Goal: Transaction & Acquisition: Purchase product/service

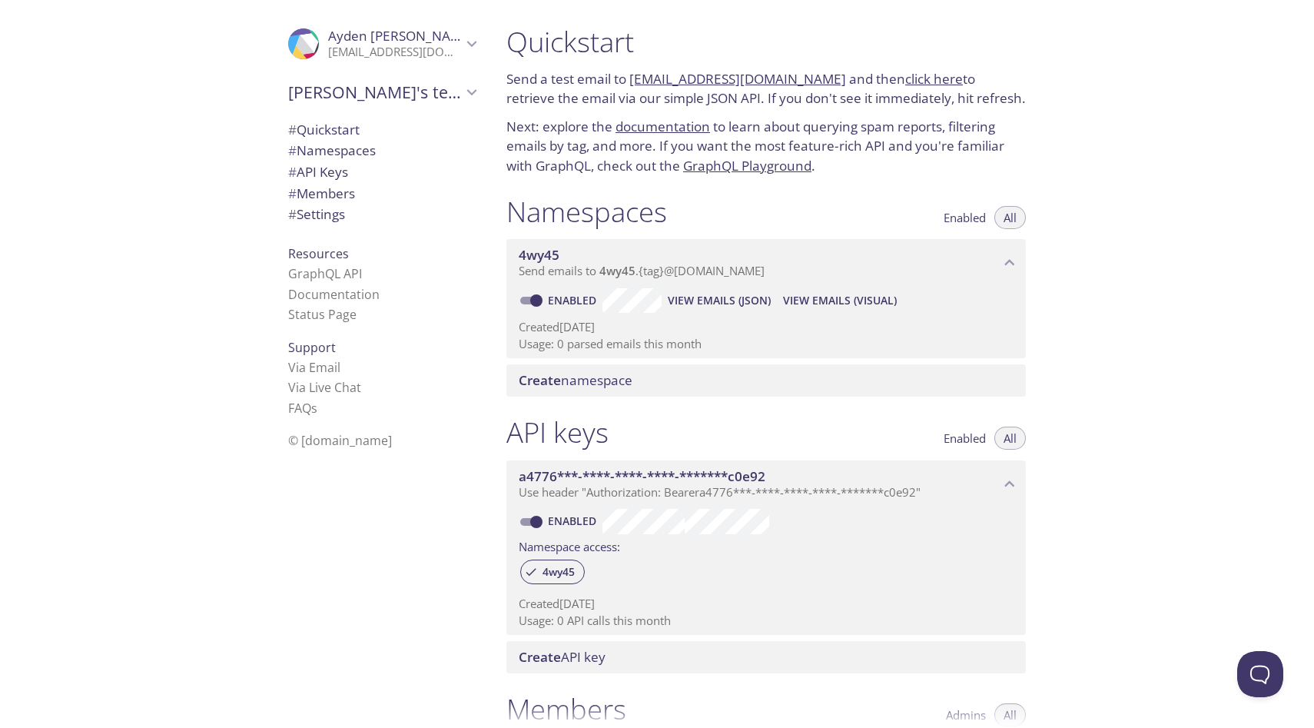
click at [333, 131] on span "# Quickstart" at bounding box center [323, 130] width 71 height 18
click at [462, 45] on icon "Ayden Murphy" at bounding box center [472, 44] width 20 height 20
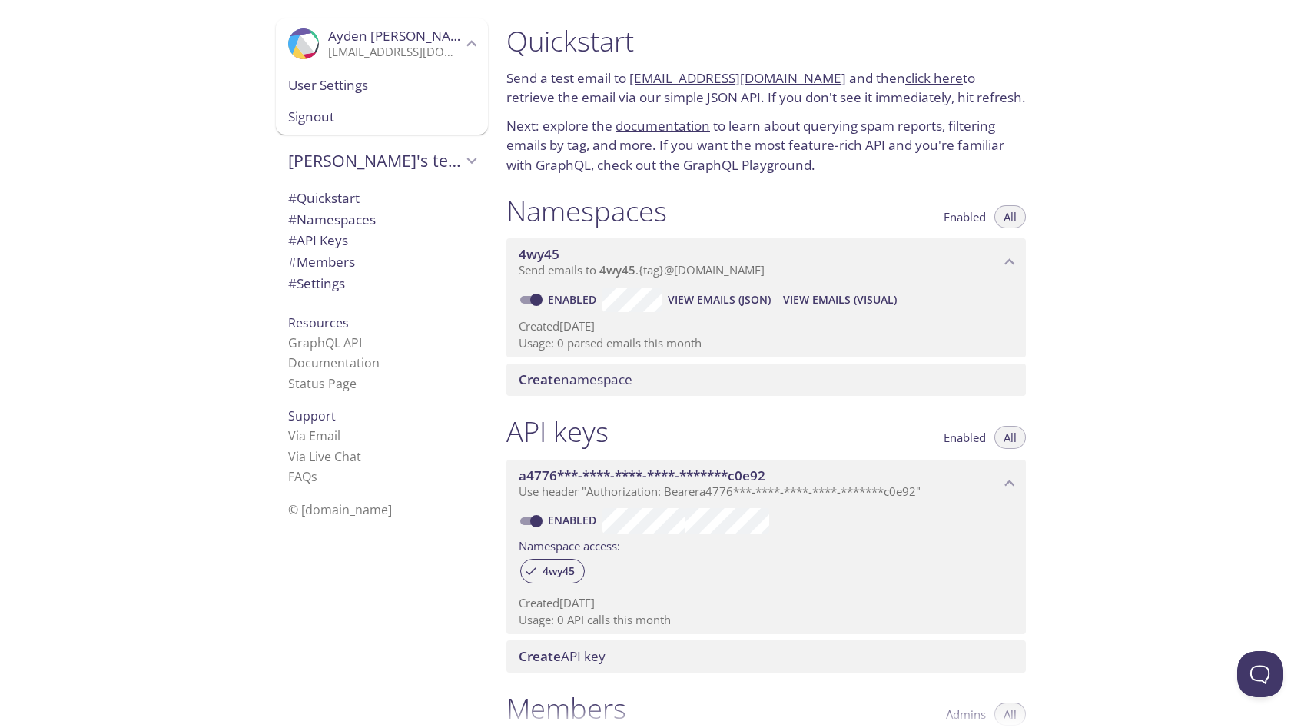
click at [462, 46] on icon "Ayden Murphy" at bounding box center [472, 44] width 20 height 20
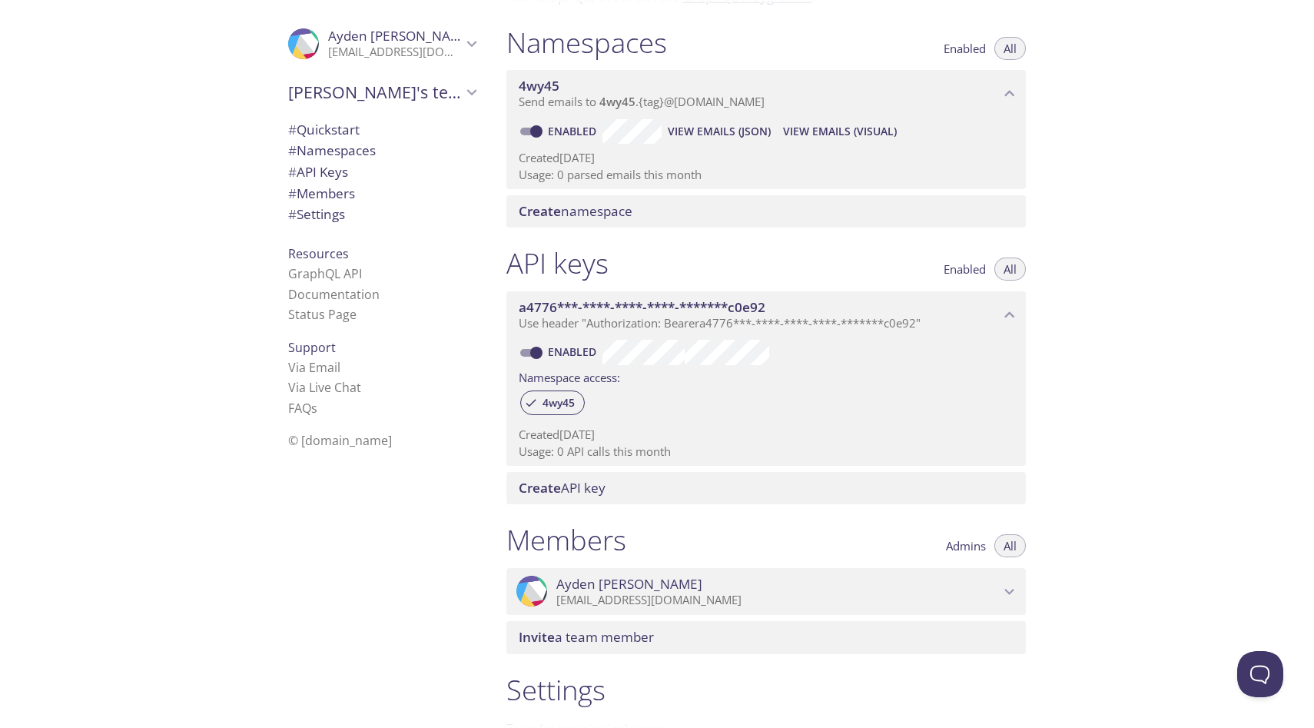
scroll to position [0, 0]
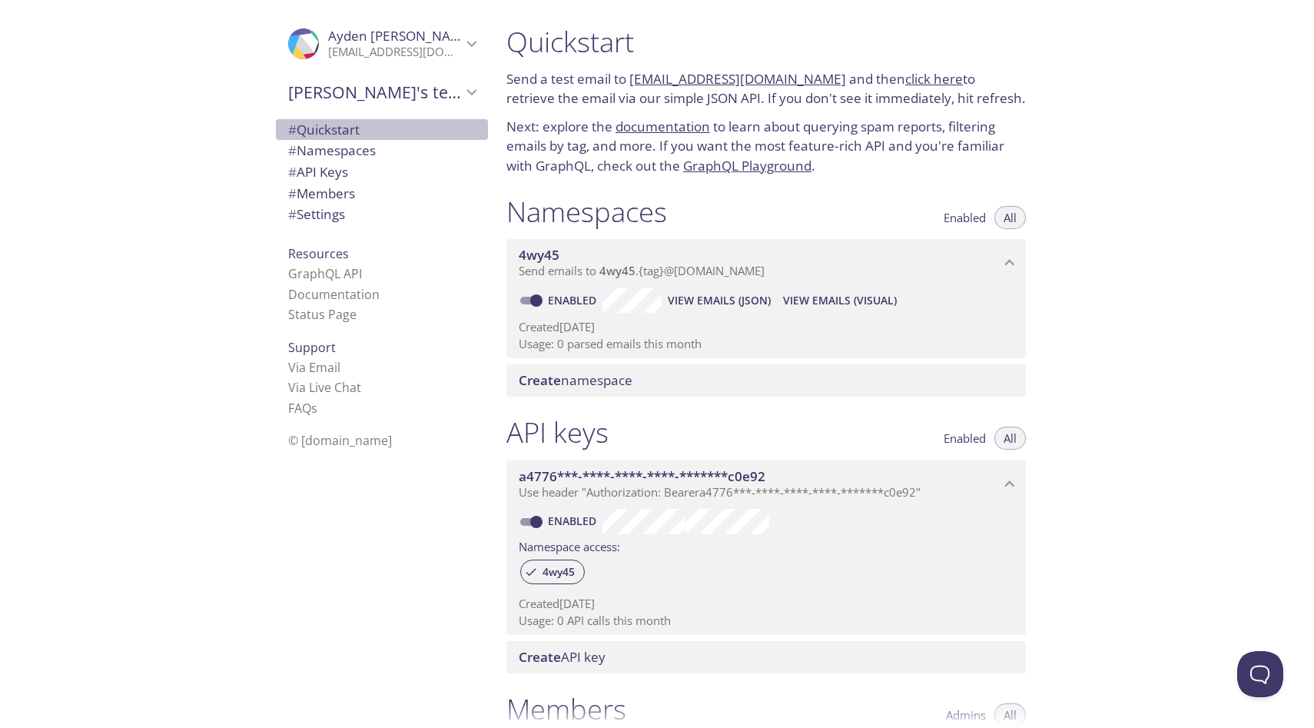
click at [344, 127] on span "# Quickstart" at bounding box center [323, 130] width 71 height 18
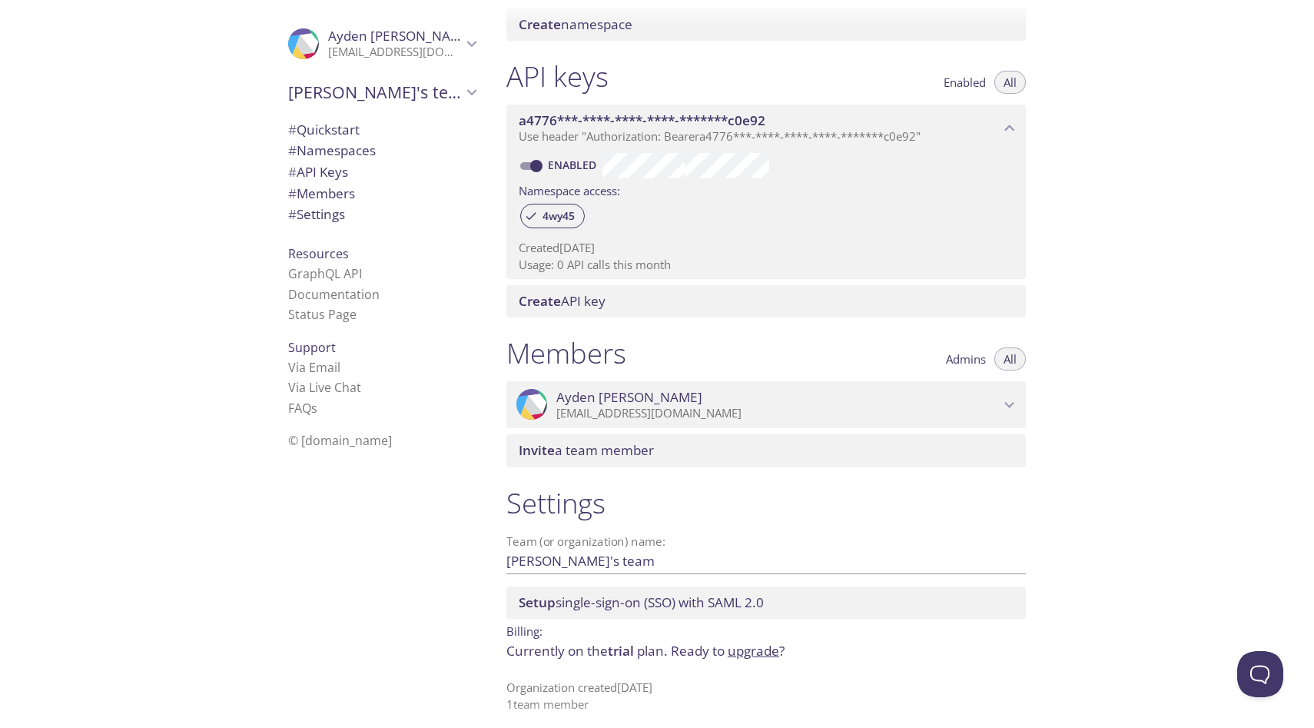
scroll to position [353, 0]
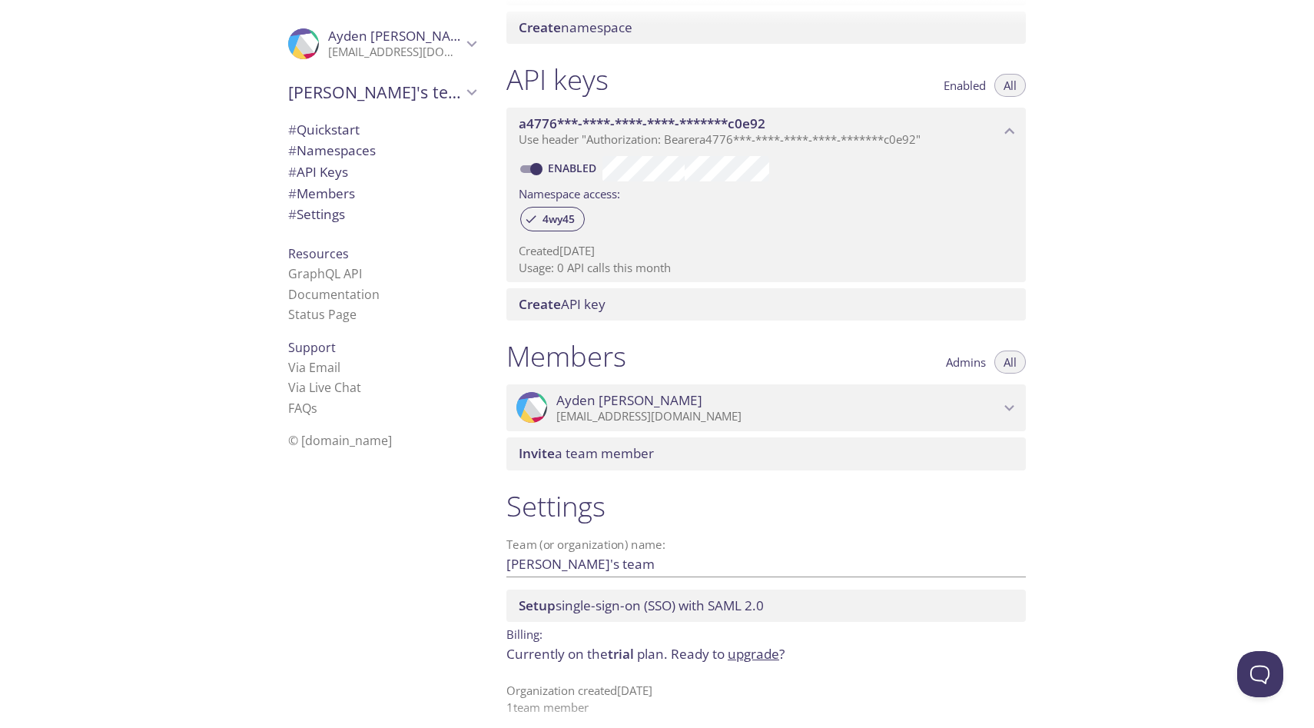
click at [752, 661] on link "upgrade" at bounding box center [754, 654] width 52 height 18
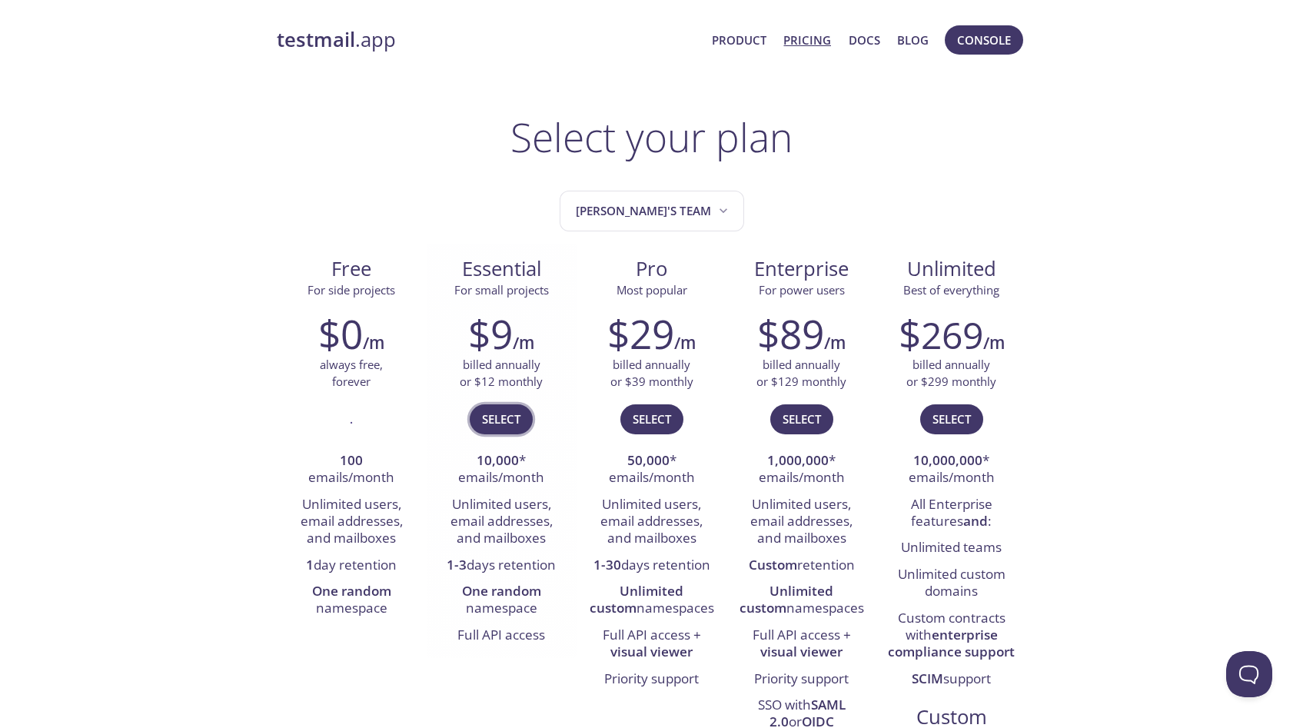
drag, startPoint x: 510, startPoint y: 415, endPoint x: 523, endPoint y: 414, distance: 12.3
click at [523, 414] on button "Select" at bounding box center [501, 418] width 63 height 29
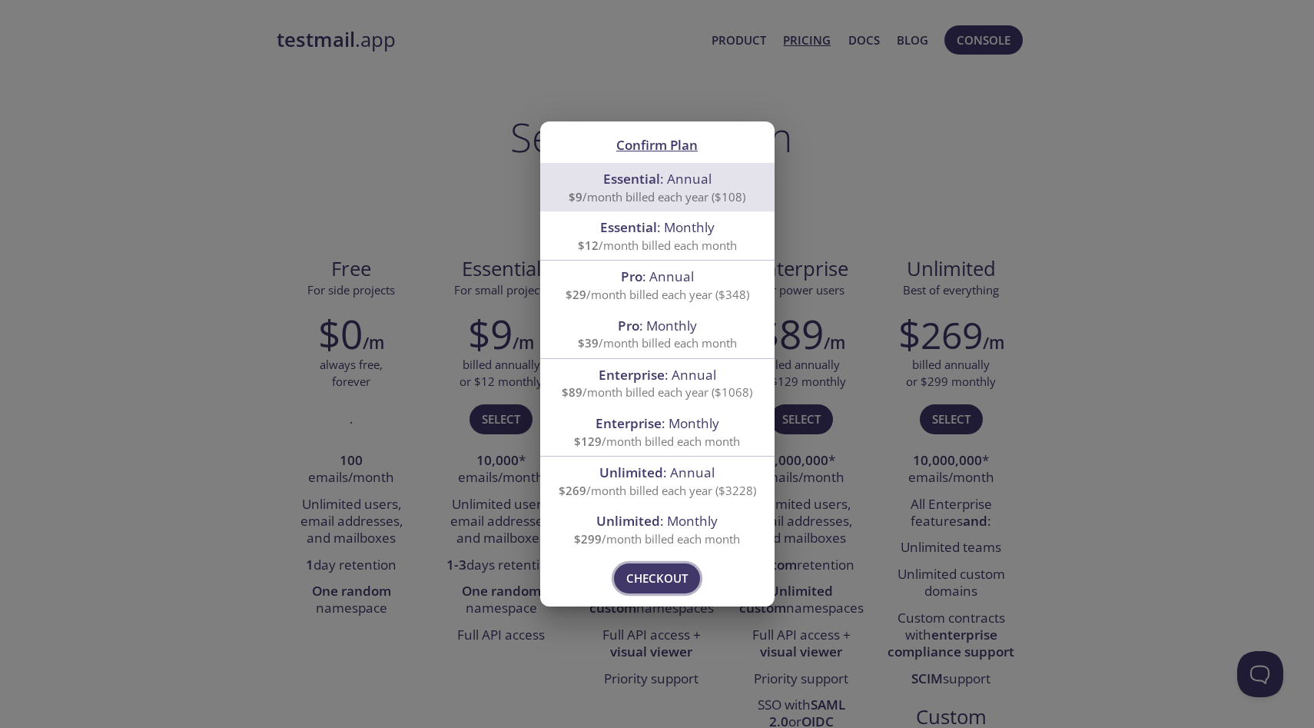
click at [664, 576] on span "Checkout" at bounding box center [656, 578] width 61 height 20
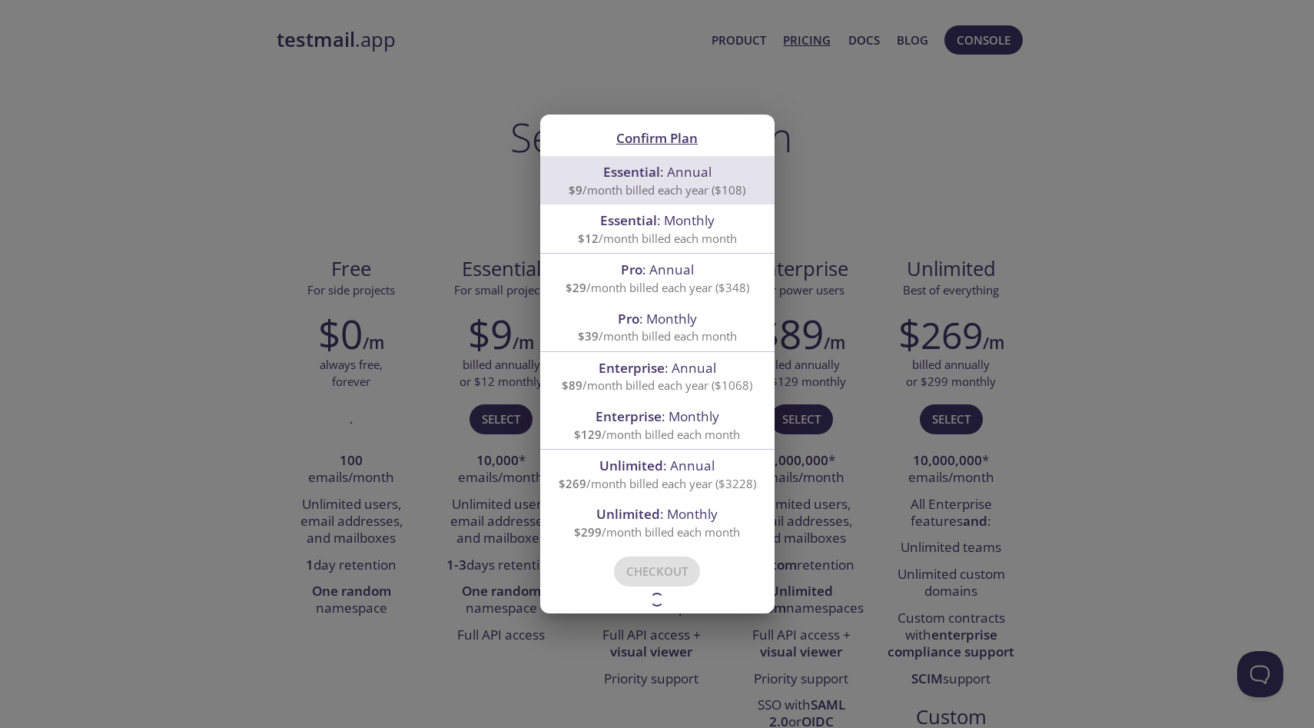
click at [165, 97] on div "Confirm Plan Essential : Annual $9 /month billed each year ($108) Essential : M…" at bounding box center [657, 364] width 1314 height 728
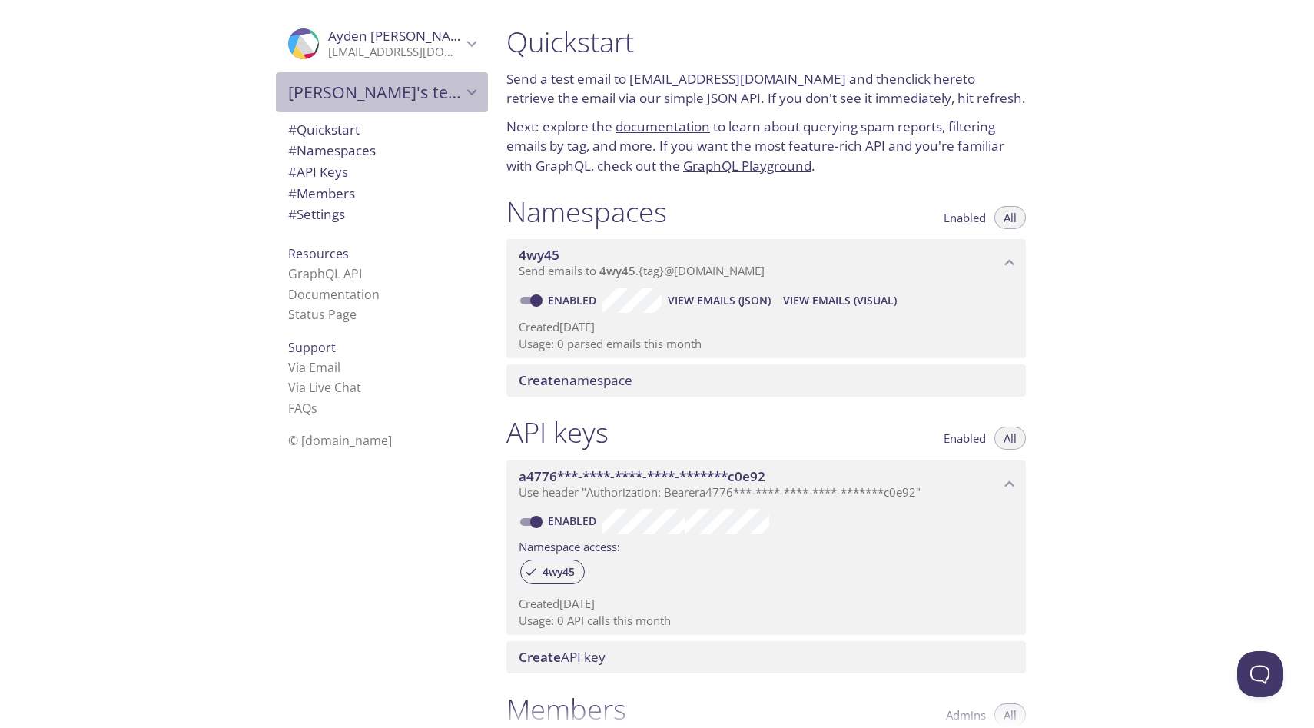
click at [462, 88] on icon "Ayden's team" at bounding box center [472, 92] width 20 height 20
click at [462, 92] on icon "Ayden's team" at bounding box center [472, 92] width 20 height 20
click at [462, 41] on icon "Ayden Murphy" at bounding box center [472, 44] width 20 height 20
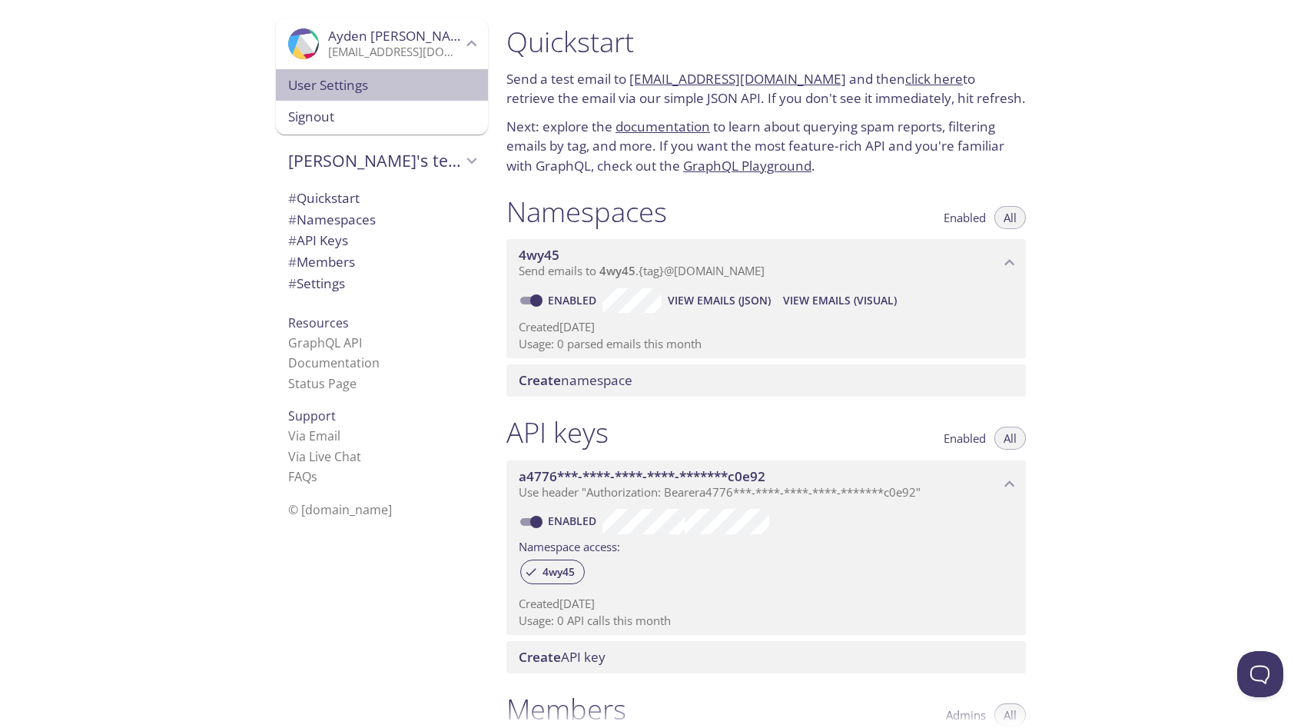
click at [381, 88] on span "User Settings" at bounding box center [382, 85] width 188 height 20
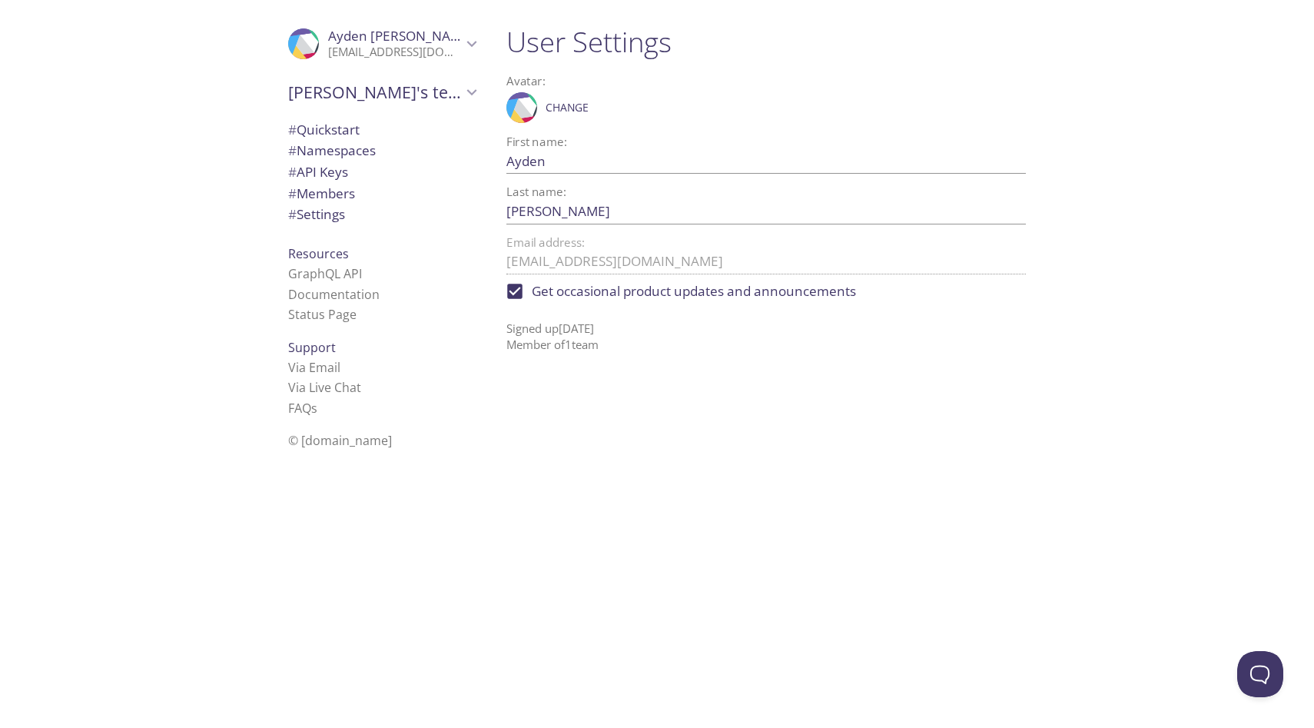
click at [513, 295] on input "Get occasional product updates and announcements" at bounding box center [515, 291] width 34 height 34
checkbox input "false"
click at [719, 341] on p "Signed up 11 Aug 2025 Member of 1 team" at bounding box center [767, 330] width 520 height 45
click at [342, 125] on span "# Quickstart" at bounding box center [323, 130] width 71 height 18
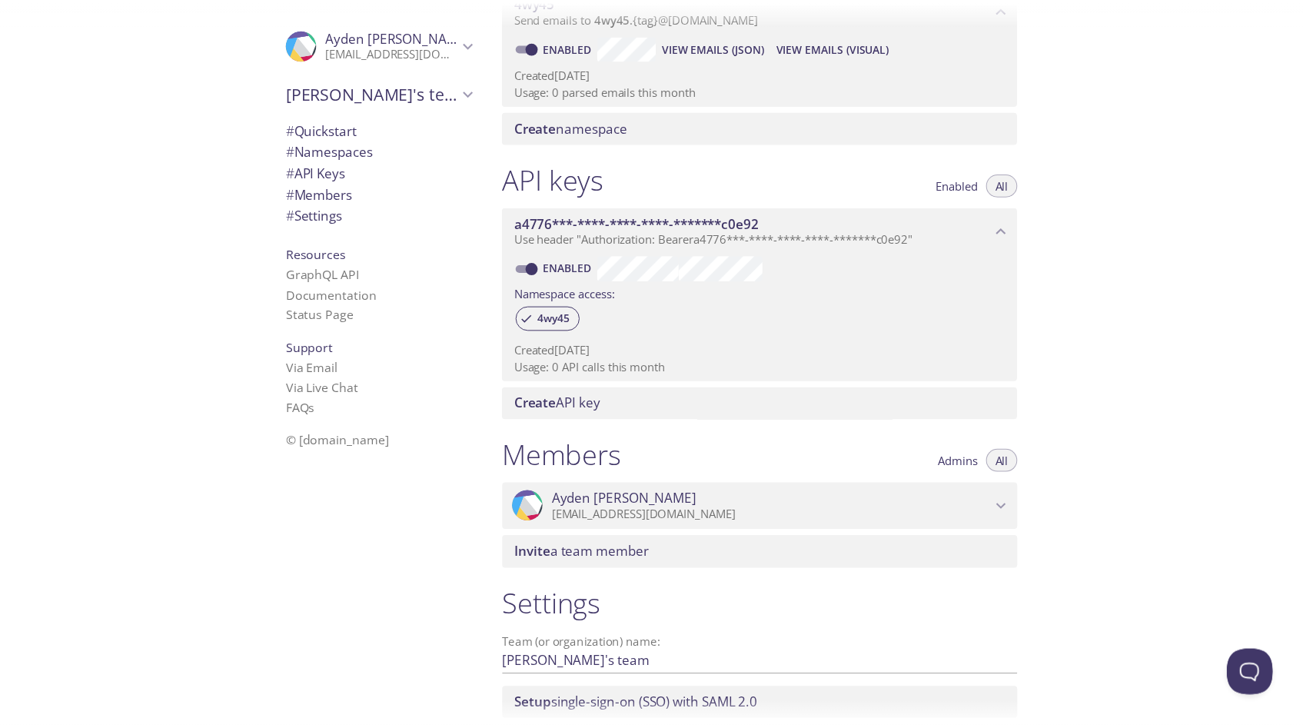
scroll to position [365, 0]
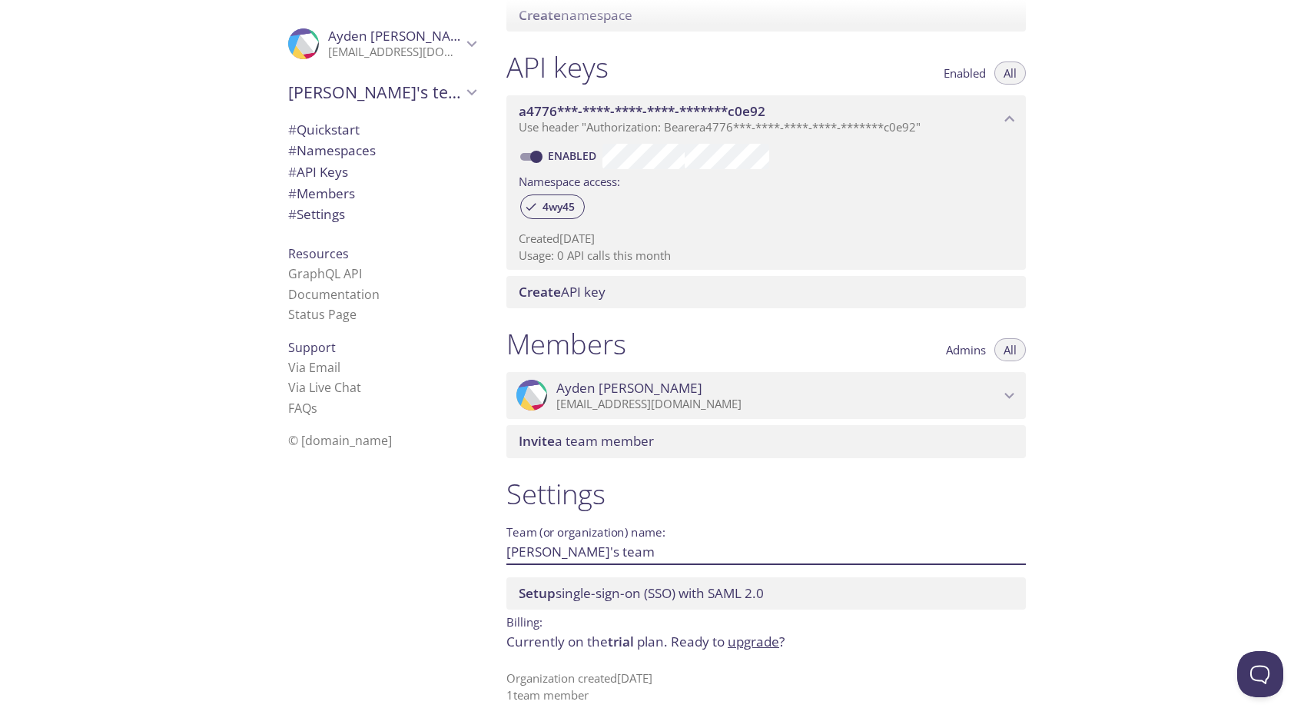
click at [557, 558] on input "[PERSON_NAME]'s team" at bounding box center [742, 551] width 470 height 25
click at [1185, 573] on div "Quickstart Send a test email to 4wy45.test@inbox.testmail.app and then click he…" at bounding box center [904, 364] width 820 height 728
click at [750, 640] on link "upgrade" at bounding box center [754, 642] width 52 height 18
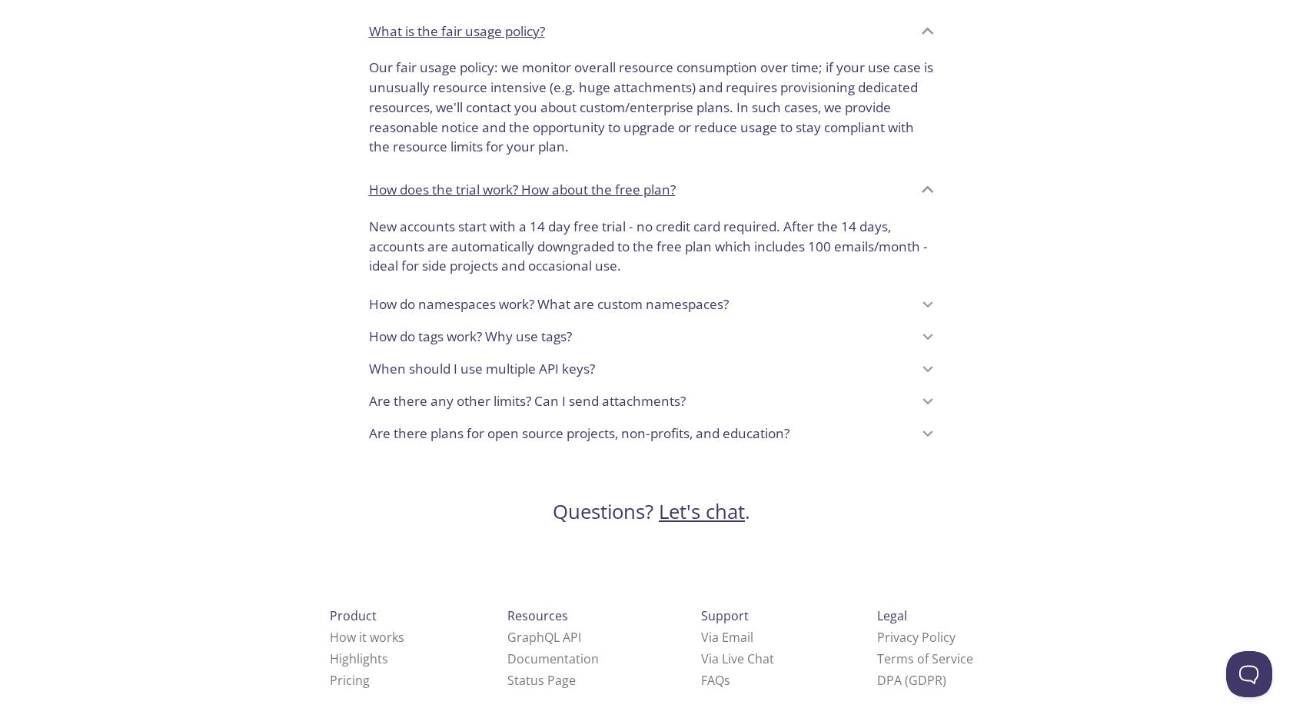
scroll to position [1221, 0]
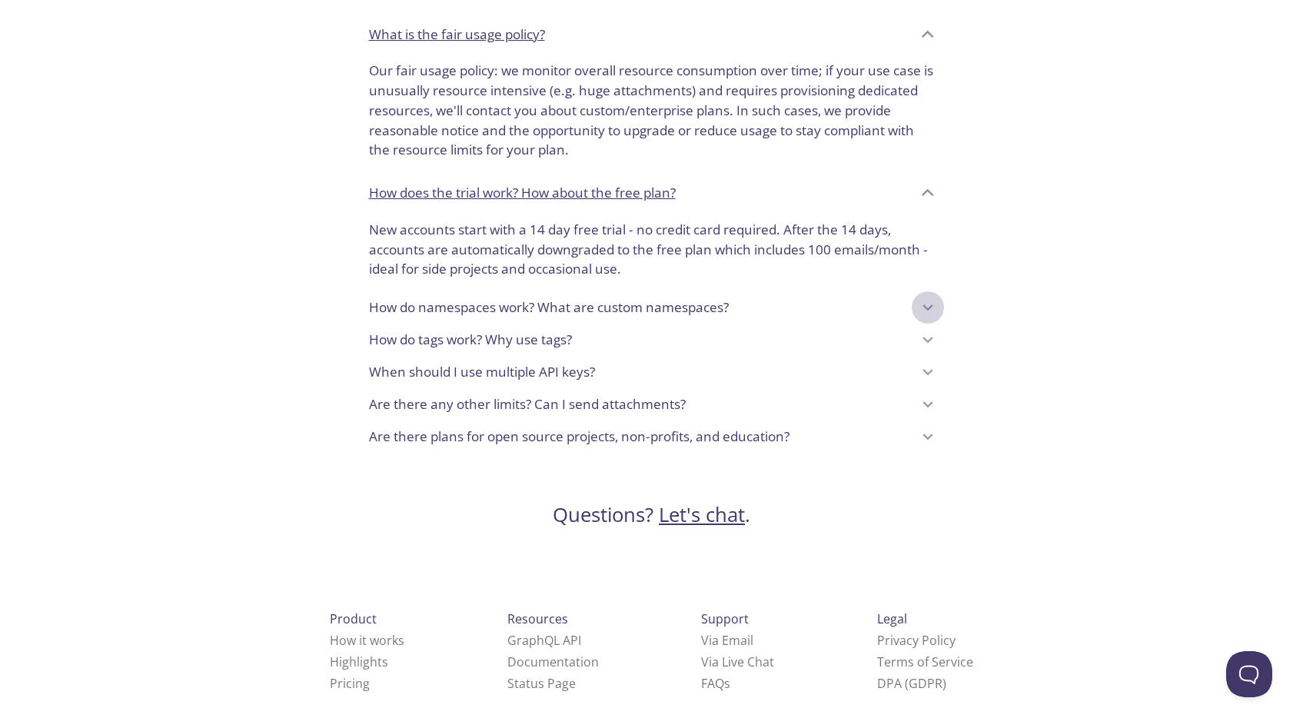
click at [924, 302] on icon at bounding box center [928, 307] width 20 height 20
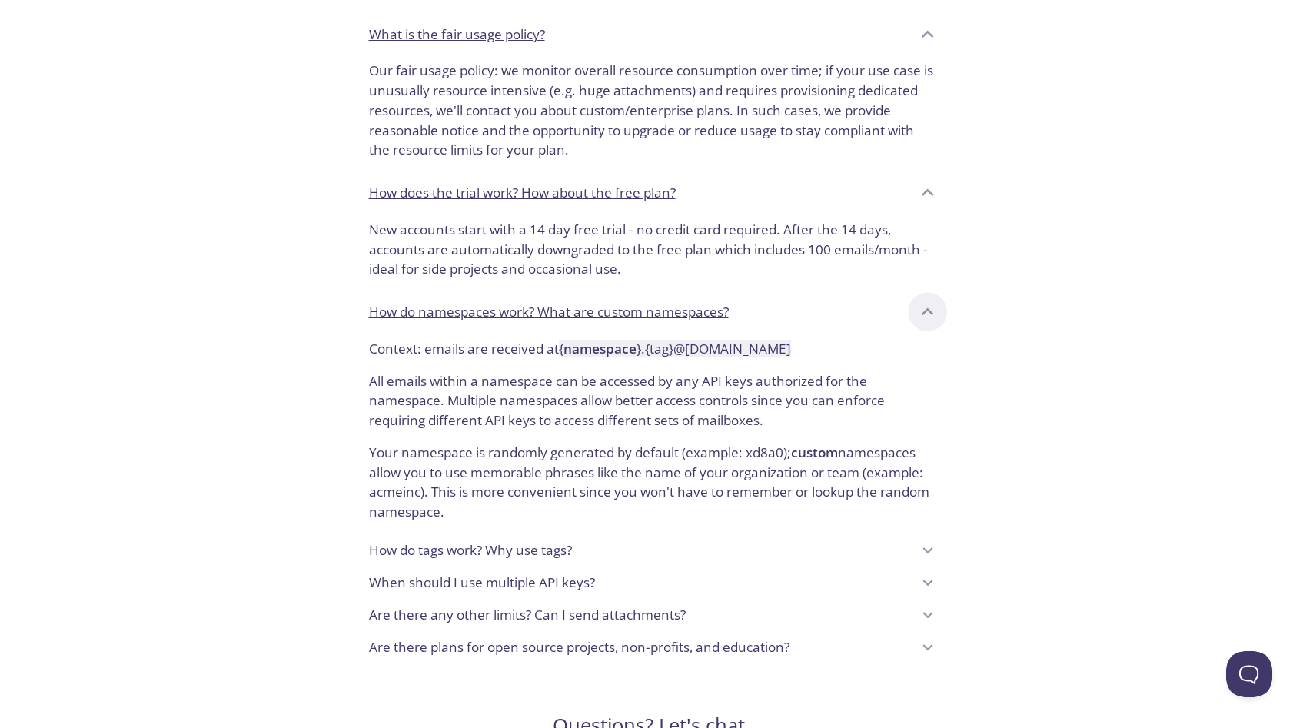
click at [927, 304] on icon at bounding box center [927, 313] width 24 height 24
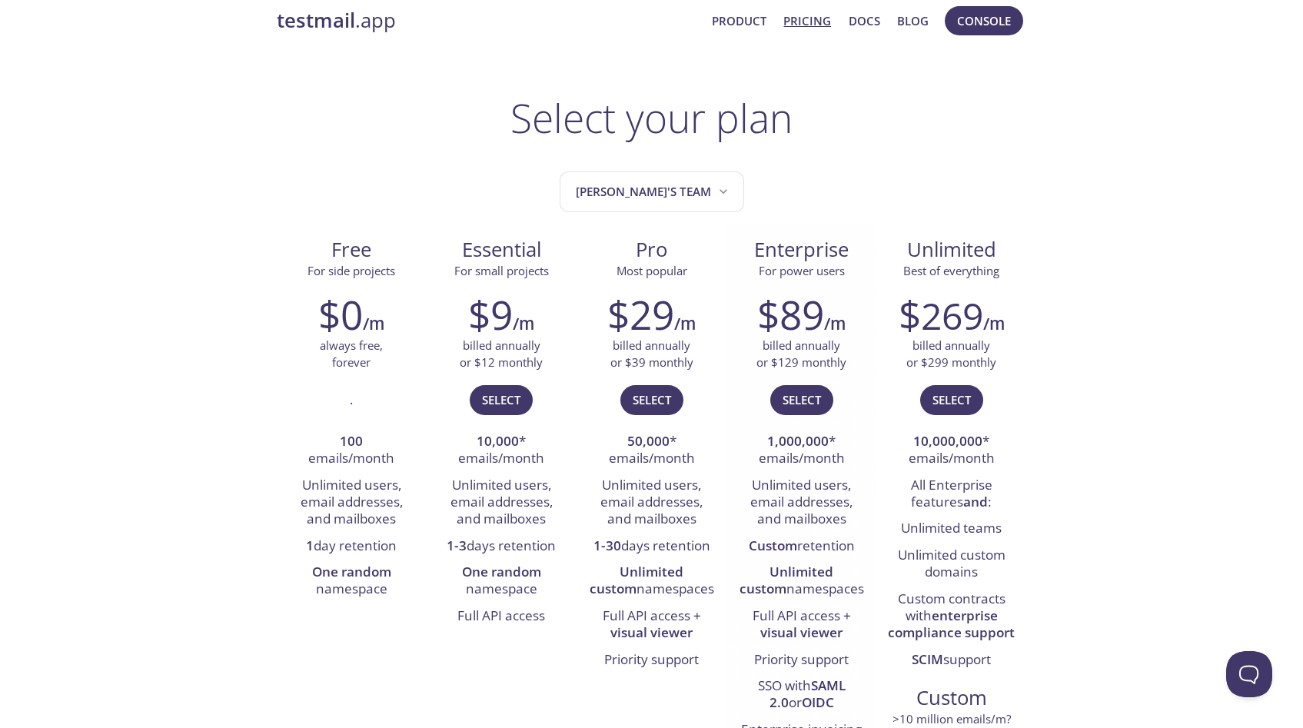
scroll to position [0, 0]
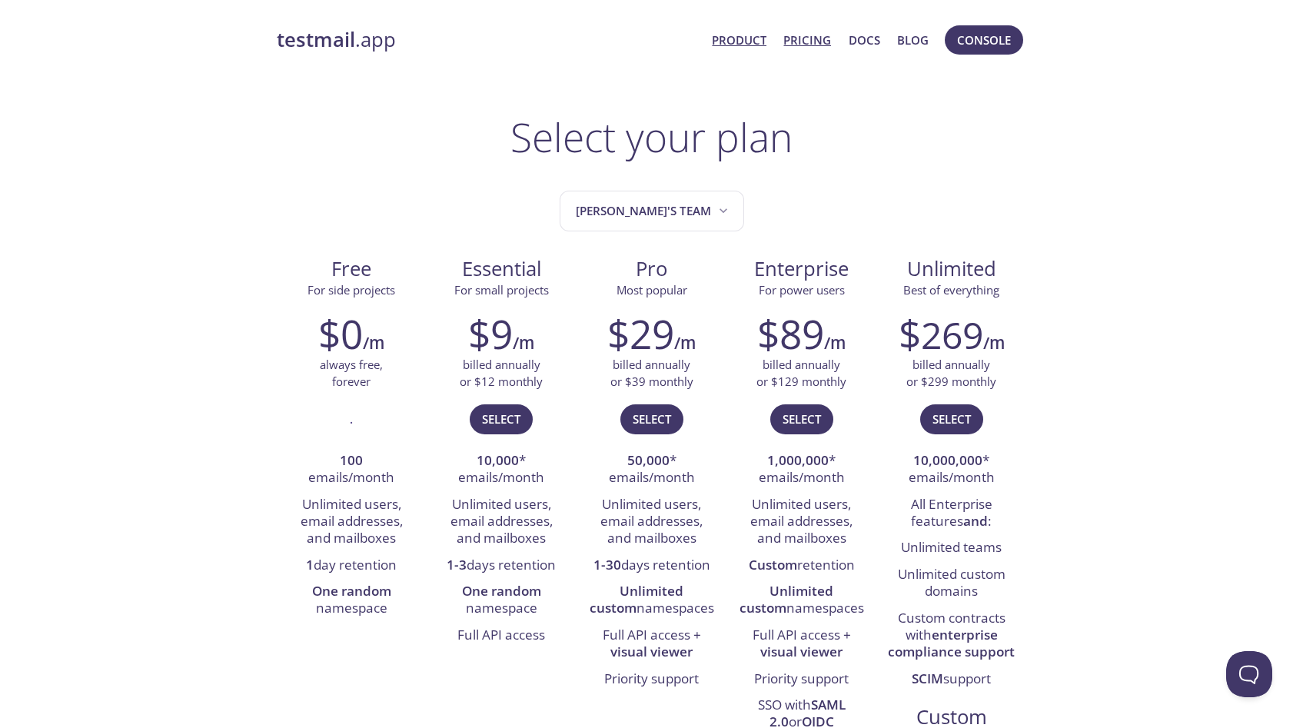
click at [743, 42] on link "Product" at bounding box center [739, 40] width 55 height 20
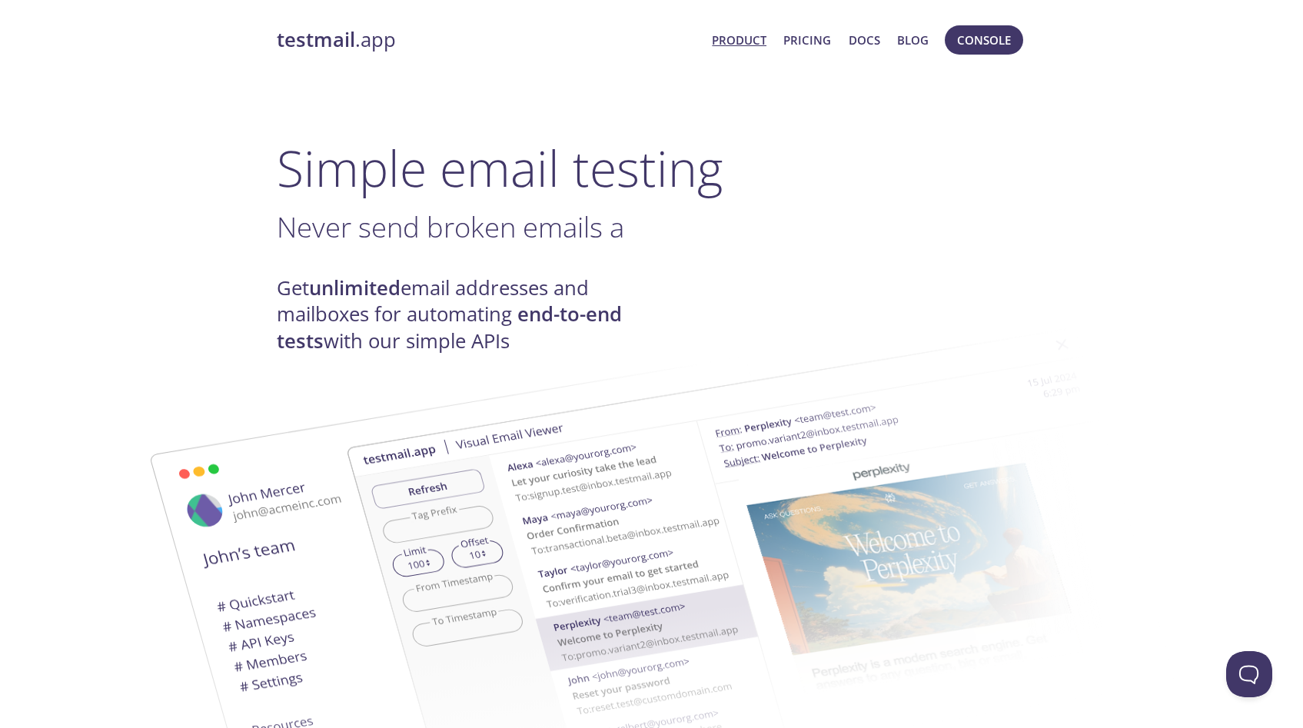
click at [732, 40] on link "Product" at bounding box center [739, 40] width 55 height 20
click at [1000, 32] on span "Console" at bounding box center [984, 40] width 54 height 20
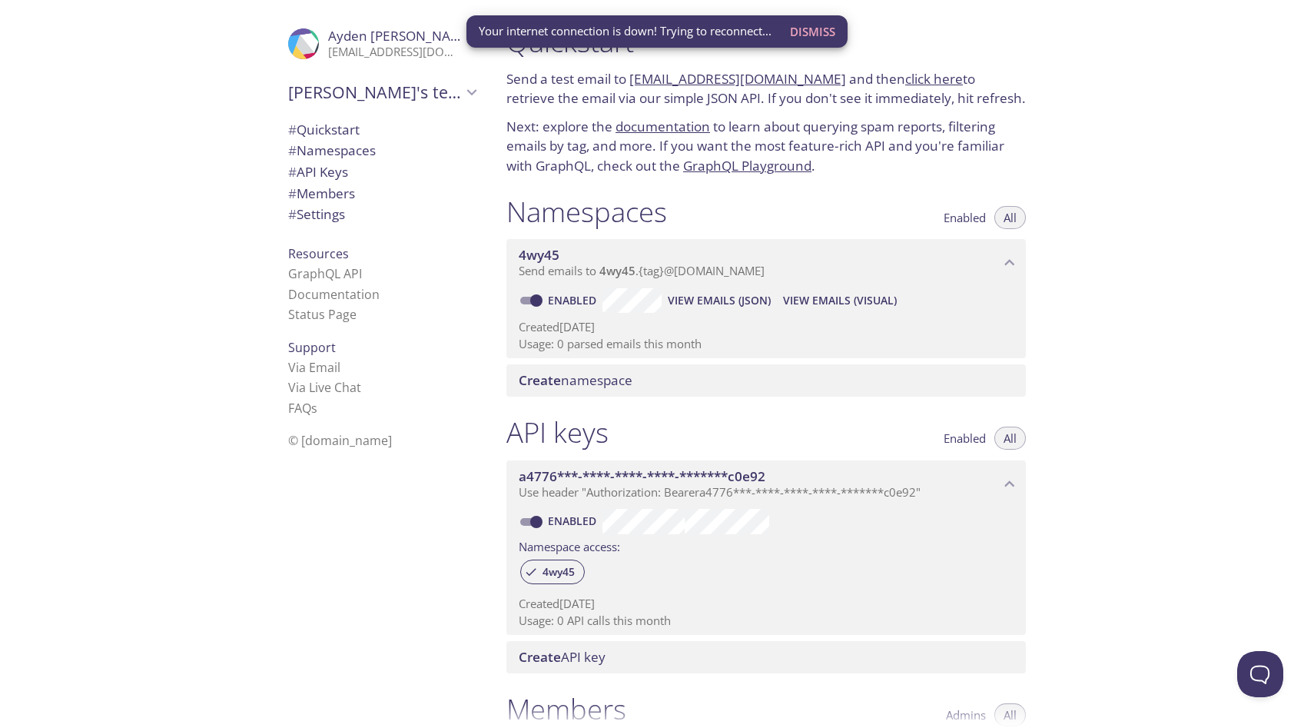
click at [813, 27] on span "Dismiss" at bounding box center [812, 32] width 45 height 20
